Goal: Transaction & Acquisition: Purchase product/service

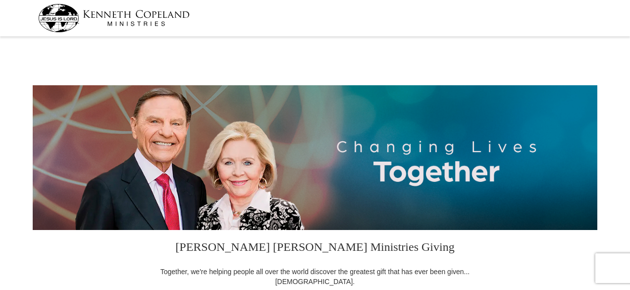
select select "SC"
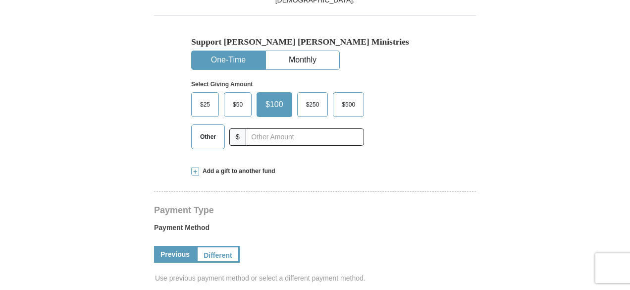
click at [230, 58] on button "One-Time" at bounding box center [228, 60] width 73 height 18
click at [210, 138] on span "Other" at bounding box center [208, 136] width 26 height 15
click at [0, 0] on input "Other" at bounding box center [0, 0] width 0 height 0
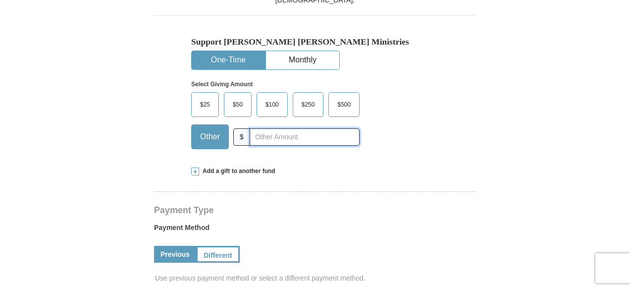
click at [283, 139] on input "text" at bounding box center [305, 136] width 110 height 17
click at [331, 131] on input "33" at bounding box center [305, 136] width 110 height 17
type input "33"
click at [396, 127] on div "$25 $50 $100 $250 $500 $" at bounding box center [294, 124] width 206 height 64
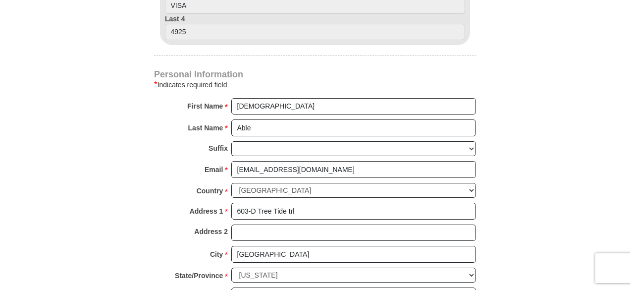
scroll to position [704, 0]
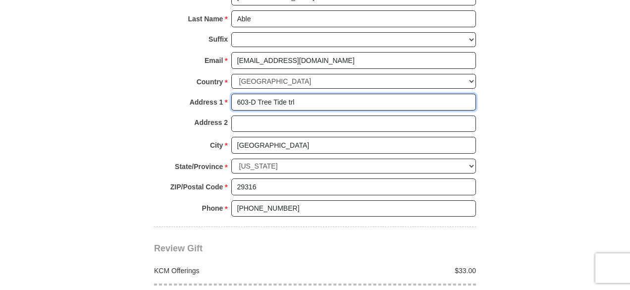
click at [298, 99] on input "603-D Tree Tide trl" at bounding box center [353, 102] width 245 height 17
drag, startPoint x: 298, startPoint y: 99, endPoint x: 240, endPoint y: 101, distance: 58.0
click at [240, 101] on input "603-D Tree Tide trl" at bounding box center [353, 102] width 245 height 17
type input "[STREET_ADDRESS]"
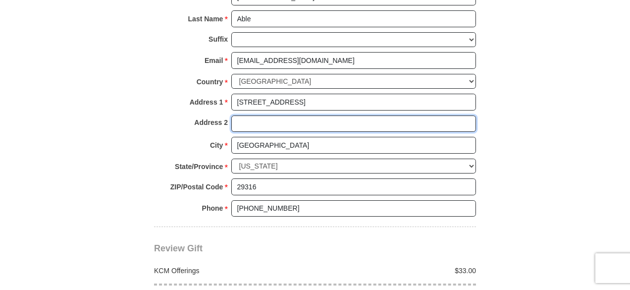
type input "S227"
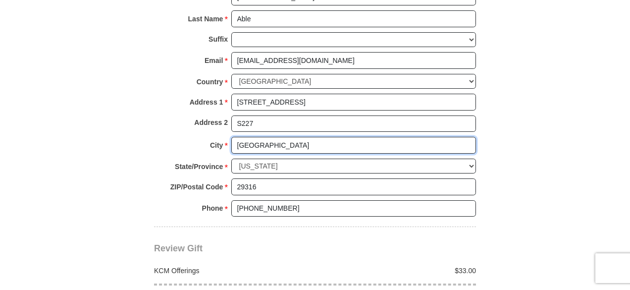
drag, startPoint x: 286, startPoint y: 141, endPoint x: 193, endPoint y: 133, distance: 93.0
click at [193, 137] on div "City * [GEOGRAPHIC_DATA] Please enter City" at bounding box center [315, 148] width 322 height 22
type input "Drayton"
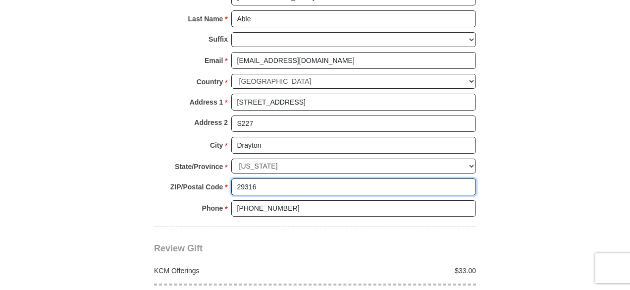
click at [261, 183] on input "29316" at bounding box center [353, 186] width 245 height 17
type input "29333"
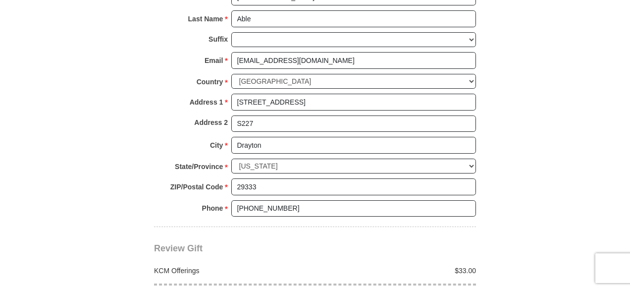
click at [180, 204] on div "Phone * * [PHONE_NUMBER] Please enter Phone Number Please enter Phone" at bounding box center [315, 211] width 322 height 22
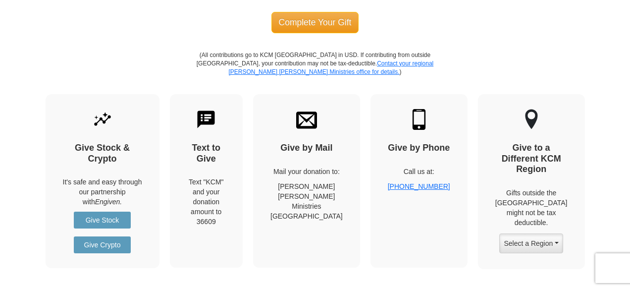
scroll to position [1005, 0]
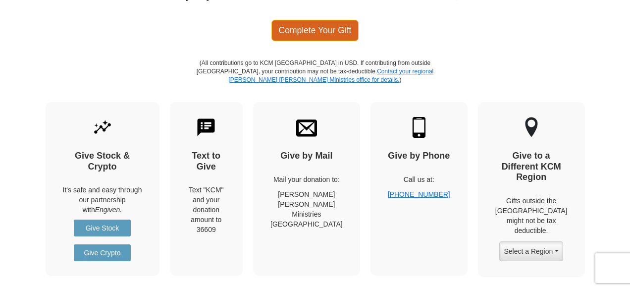
click at [325, 29] on span "Complete Your Gift" at bounding box center [316, 30] width 88 height 21
